Goal: Transaction & Acquisition: Purchase product/service

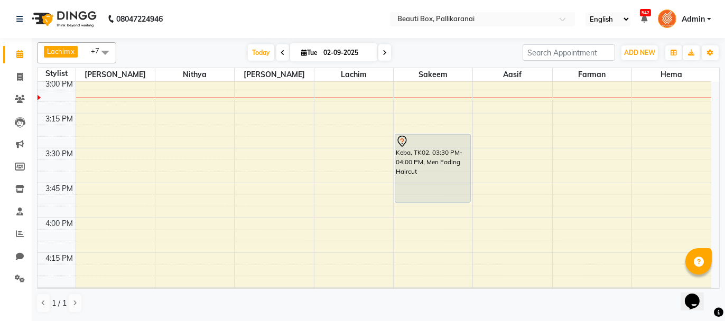
scroll to position [926, 0]
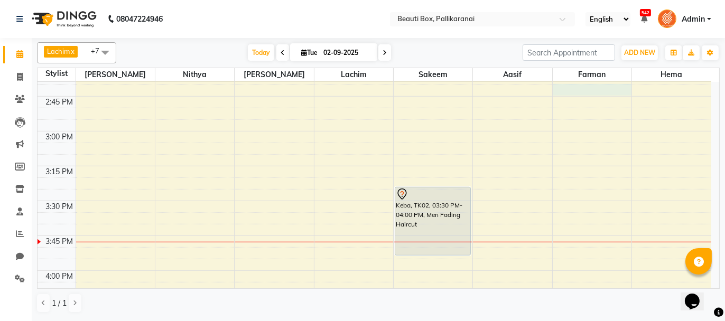
click at [568, 91] on div "8:00 AM 8:15 AM 8:30 AM 8:45 AM 9:00 AM 9:15 AM 9:30 AM 9:45 AM 10:00 AM 10:15 …" at bounding box center [374, 131] width 673 height 1952
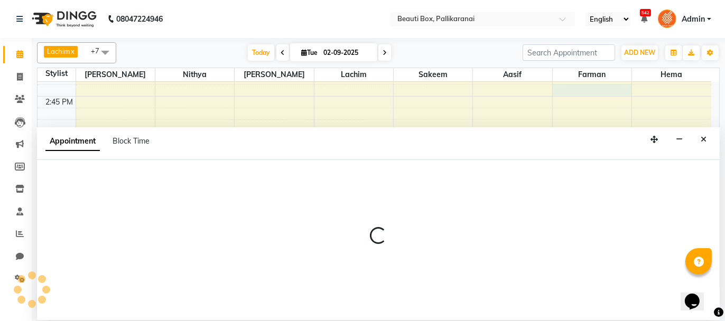
select select "86603"
select select "885"
select select "tentative"
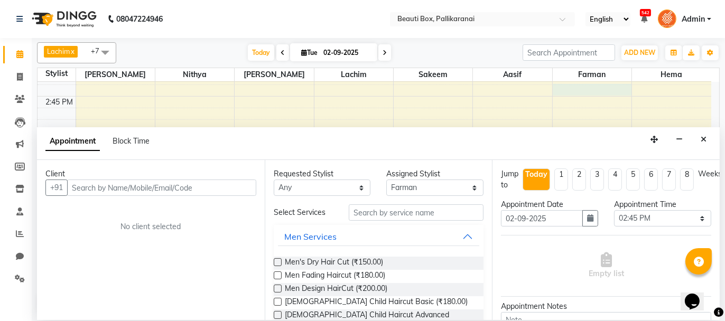
click at [164, 193] on input "text" at bounding box center [161, 188] width 189 height 16
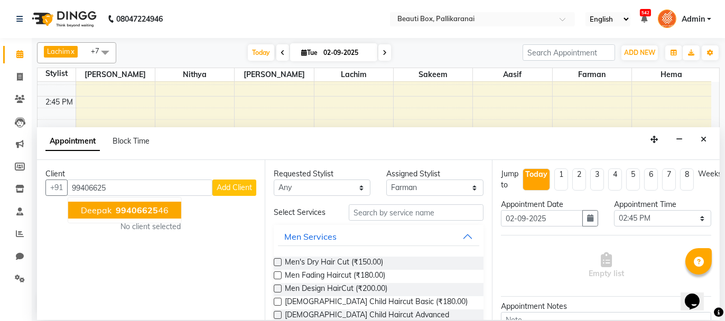
click at [140, 207] on span "99406625" at bounding box center [137, 210] width 42 height 11
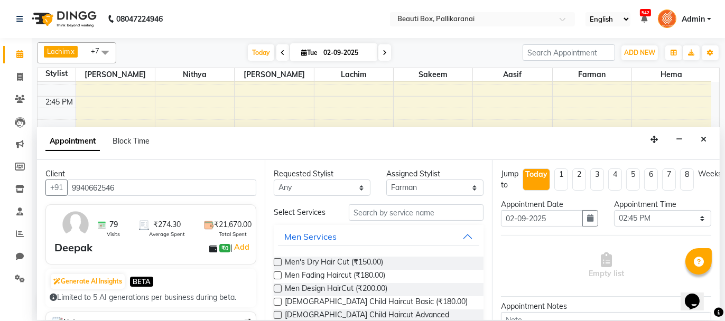
type input "9940662546"
click at [367, 209] on input "text" at bounding box center [416, 212] width 135 height 16
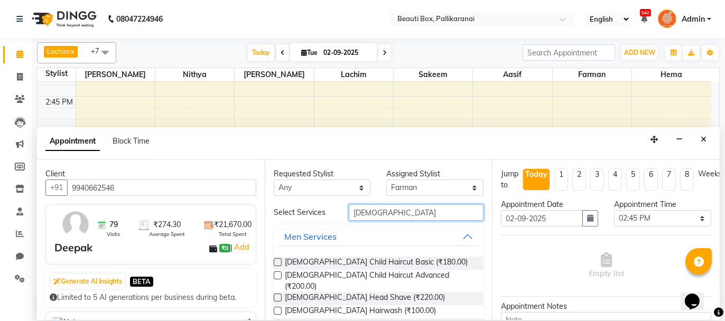
type input "[DEMOGRAPHIC_DATA]"
click at [277, 259] on label at bounding box center [278, 262] width 8 height 8
click at [277, 260] on input "checkbox" at bounding box center [277, 263] width 7 height 7
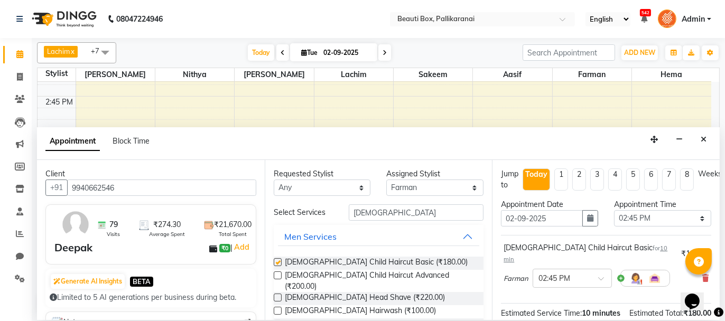
checkbox input "false"
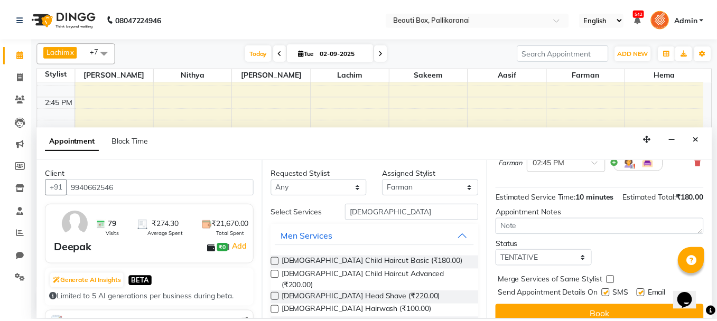
scroll to position [128, 0]
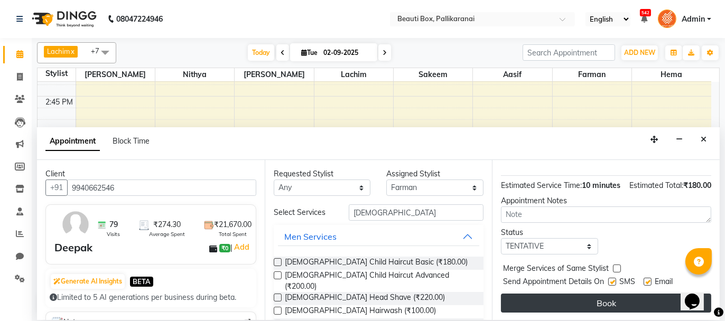
click at [619, 303] on button "Book" at bounding box center [606, 303] width 210 height 19
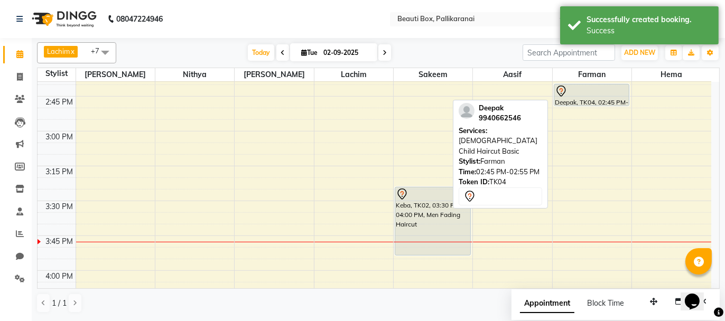
click at [575, 95] on div at bounding box center [592, 91] width 74 height 13
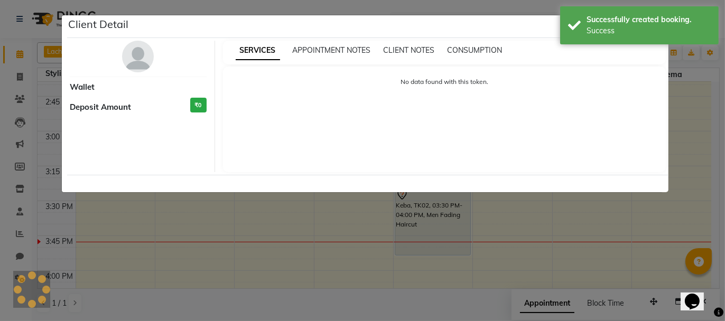
select select "7"
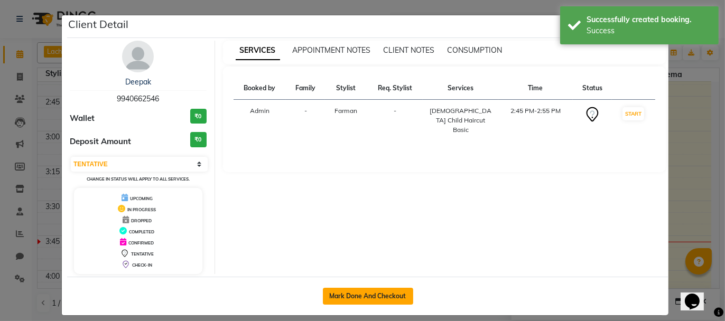
click at [370, 290] on button "Mark Done And Checkout" at bounding box center [368, 296] width 90 height 17
select select "service"
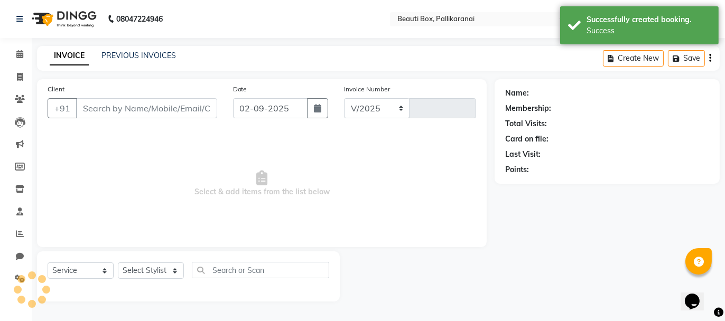
select select "11"
type input "2446"
type input "9940662546"
select select "86603"
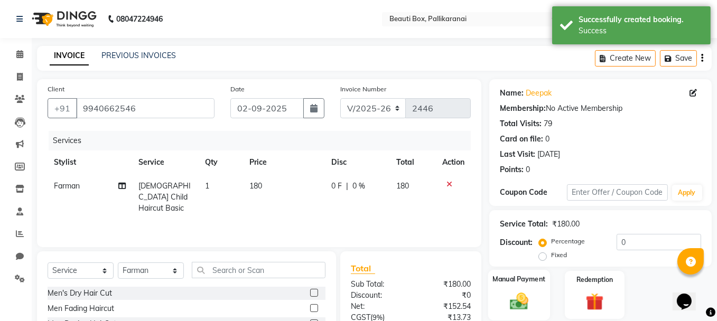
click at [516, 292] on img at bounding box center [519, 300] width 30 height 21
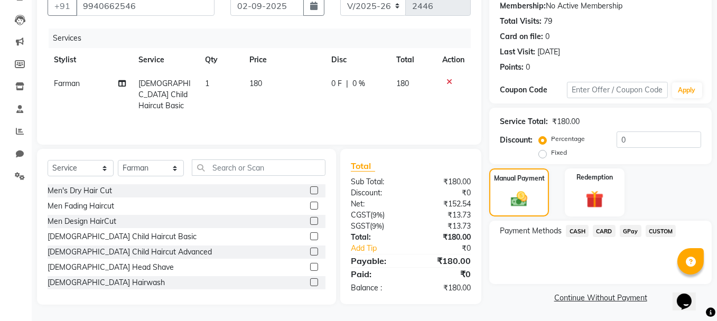
click at [634, 231] on span "GPay" at bounding box center [631, 231] width 22 height 12
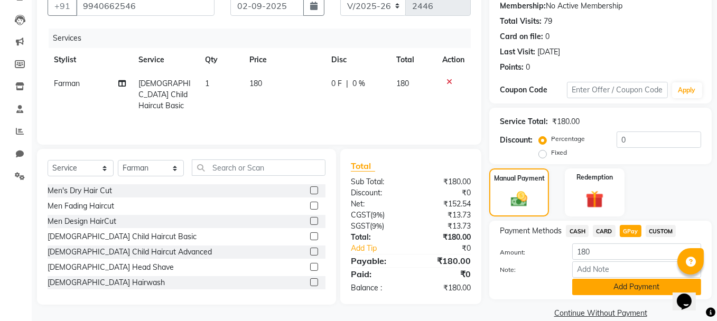
click at [628, 286] on button "Add Payment" at bounding box center [636, 287] width 129 height 16
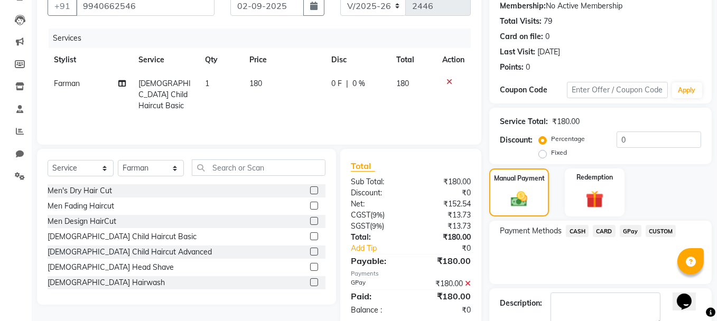
scroll to position [161, 0]
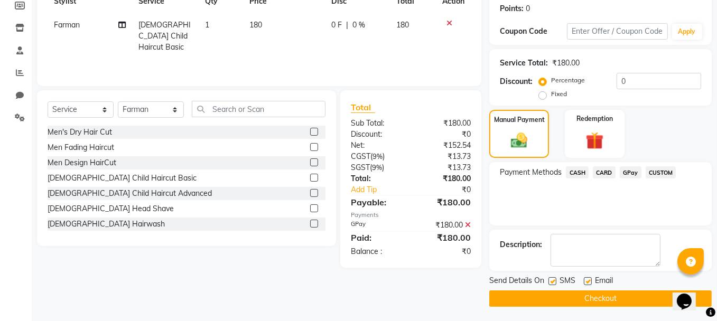
click at [600, 295] on button "Checkout" at bounding box center [600, 298] width 222 height 16
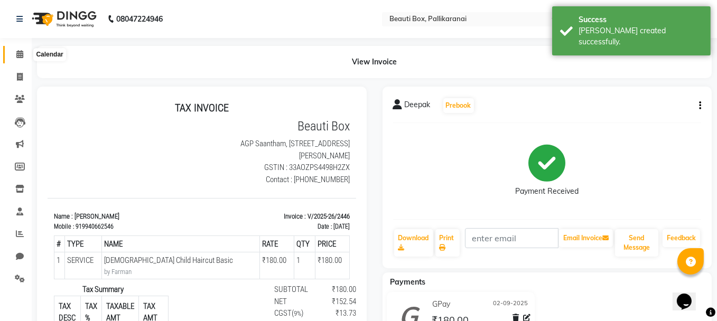
click at [19, 50] on icon at bounding box center [19, 54] width 7 height 8
